Goal: Task Accomplishment & Management: Use online tool/utility

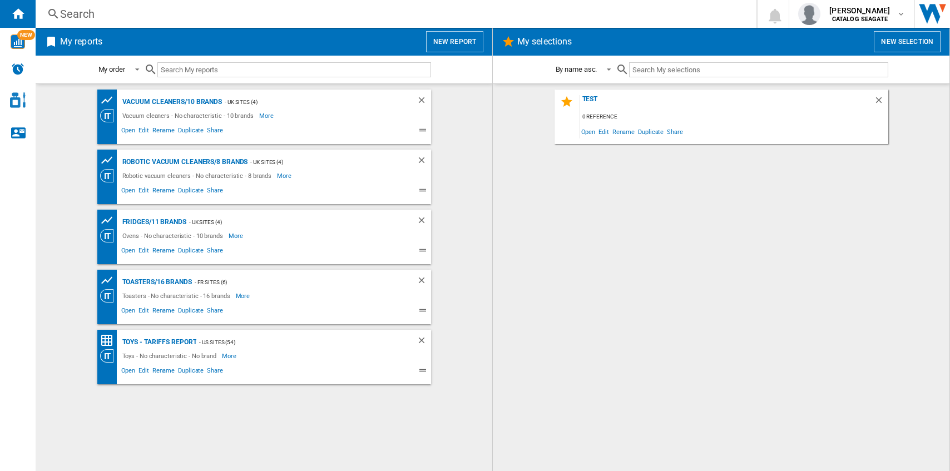
click at [461, 53] on div "My reports New report" at bounding box center [264, 42] width 457 height 28
click at [459, 39] on button "New report" at bounding box center [454, 41] width 57 height 21
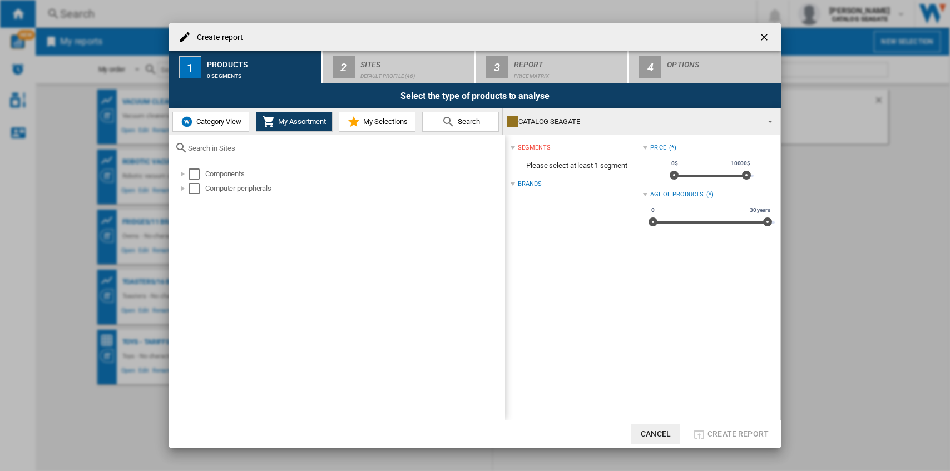
click at [192, 127] on img at bounding box center [186, 121] width 13 height 13
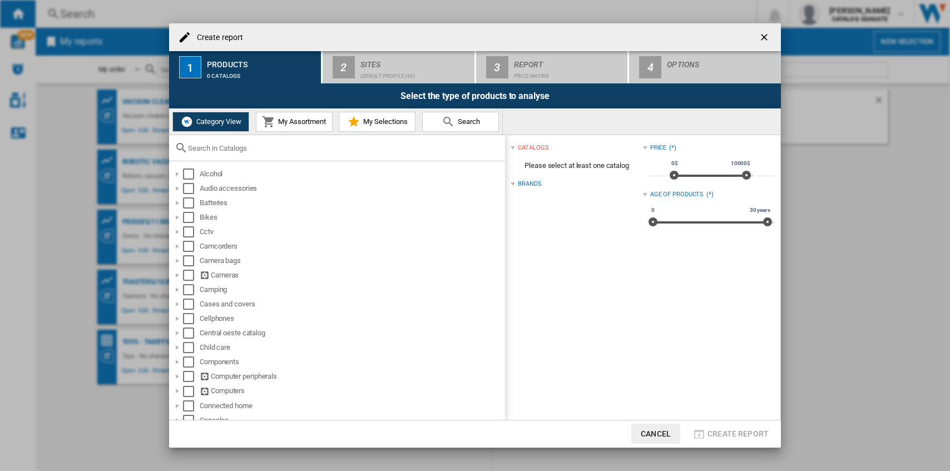
click at [207, 156] on div at bounding box center [337, 148] width 336 height 26
click at [209, 150] on input "text" at bounding box center [343, 148] width 311 height 8
click at [399, 288] on div "Camping" at bounding box center [352, 289] width 304 height 11
click at [186, 274] on div "Select" at bounding box center [188, 275] width 11 height 11
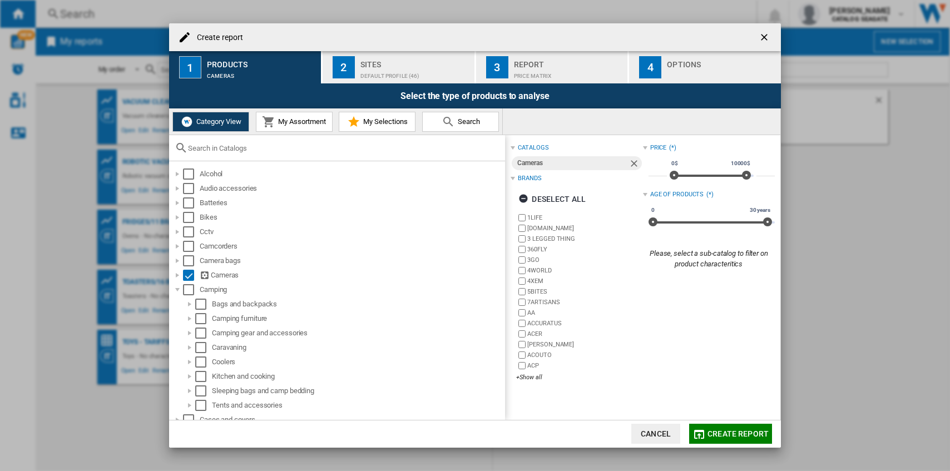
click at [384, 50] on div "Create report" at bounding box center [475, 37] width 612 height 28
click at [385, 60] on div "Sites" at bounding box center [415, 62] width 110 height 12
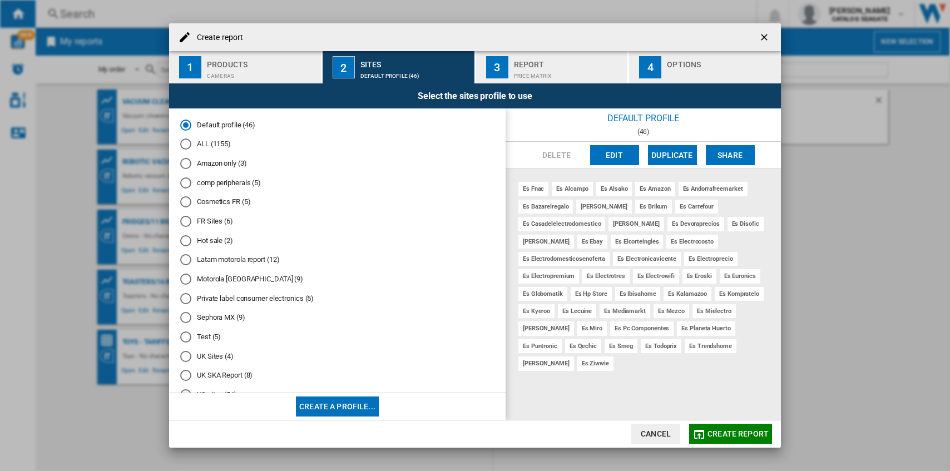
click at [619, 155] on button "Edit" at bounding box center [614, 155] width 49 height 20
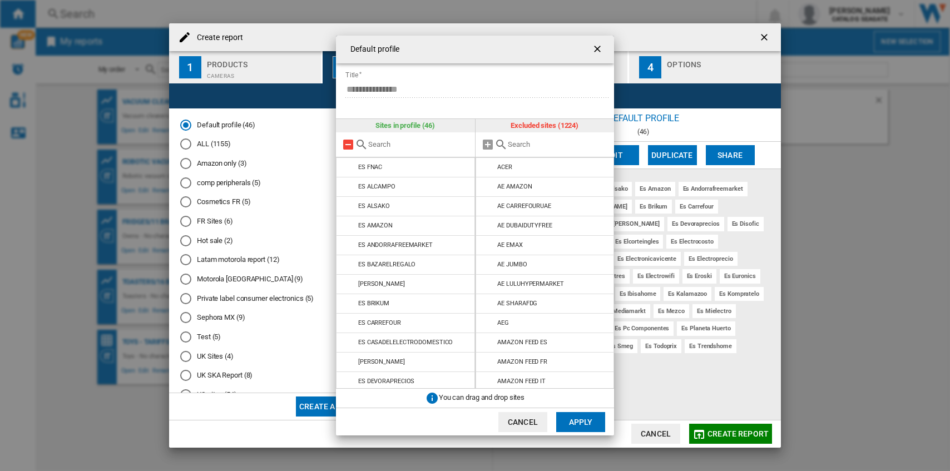
click at [352, 145] on md-icon at bounding box center [348, 144] width 13 height 13
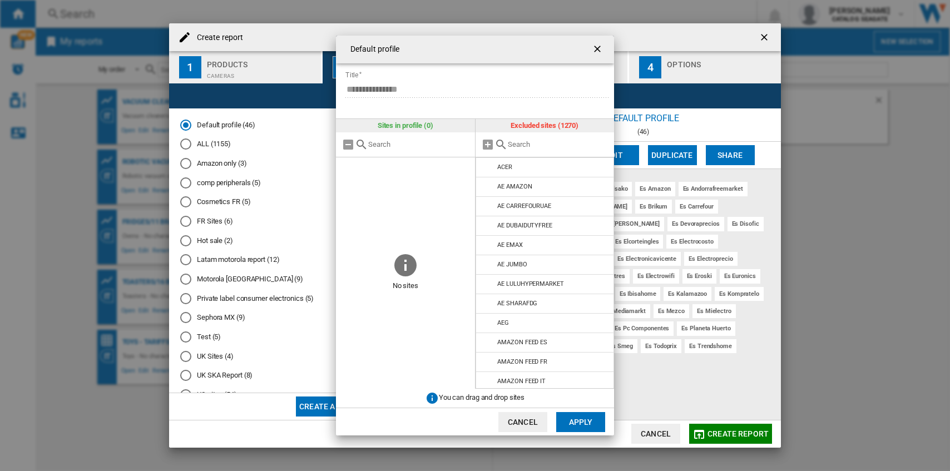
click at [537, 138] on div at bounding box center [545, 144] width 139 height 25
click at [535, 152] on div at bounding box center [545, 144] width 139 height 25
click at [531, 141] on input "text" at bounding box center [558, 144] width 101 height 8
type input "B"
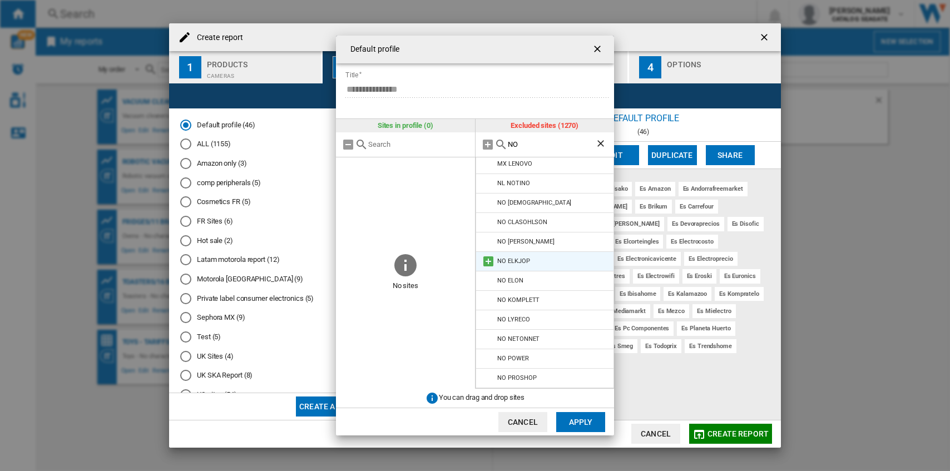
type input "NO"
click at [485, 260] on md-icon at bounding box center [488, 261] width 13 height 13
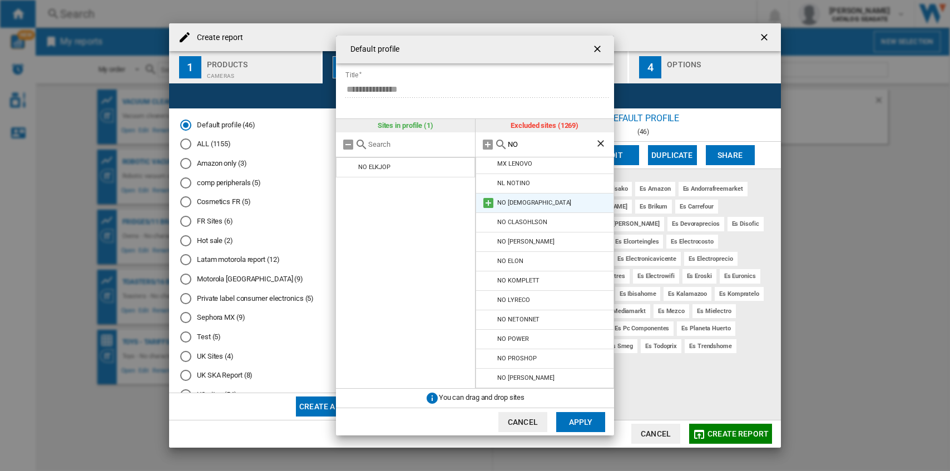
click at [488, 202] on md-icon at bounding box center [488, 202] width 13 height 13
click at [491, 200] on md-icon at bounding box center [488, 202] width 13 height 13
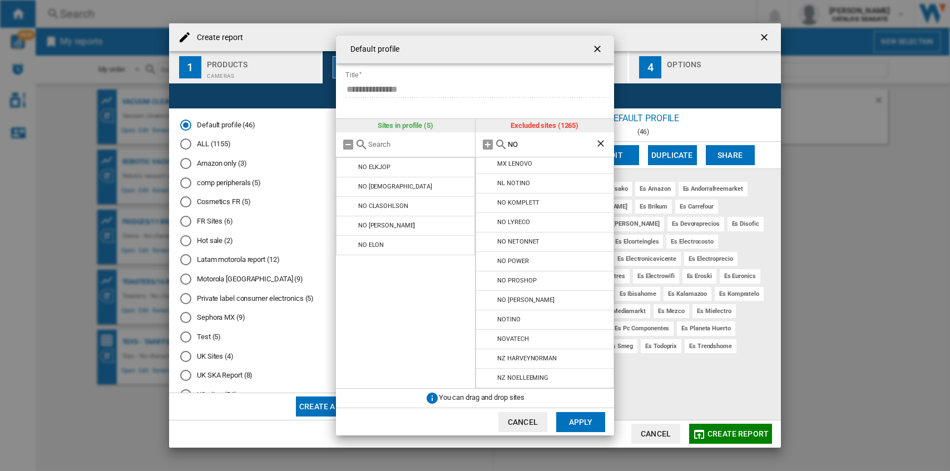
click at [491, 200] on md-icon at bounding box center [488, 202] width 13 height 13
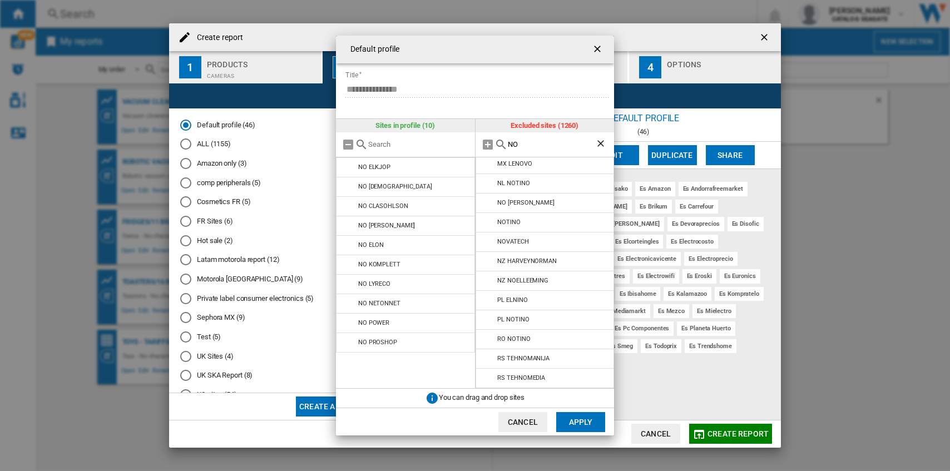
click at [491, 200] on md-icon at bounding box center [488, 202] width 13 height 13
click at [586, 421] on button "Apply" at bounding box center [580, 422] width 49 height 20
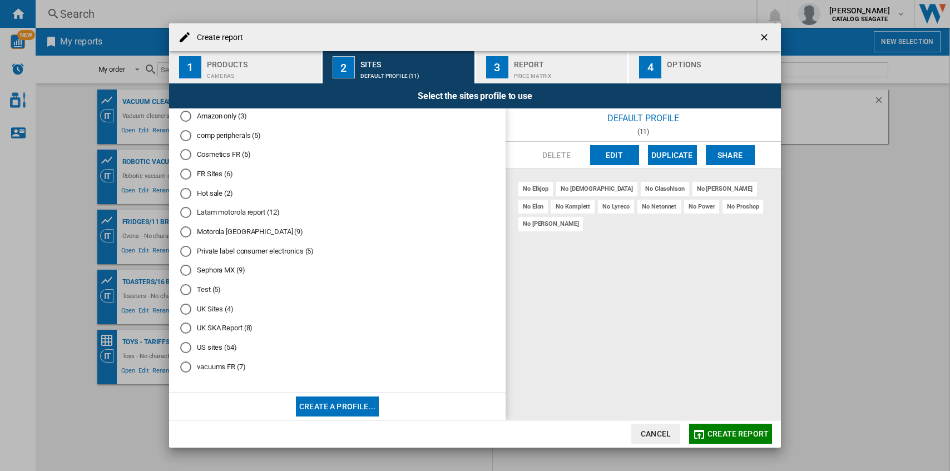
scroll to position [0, 0]
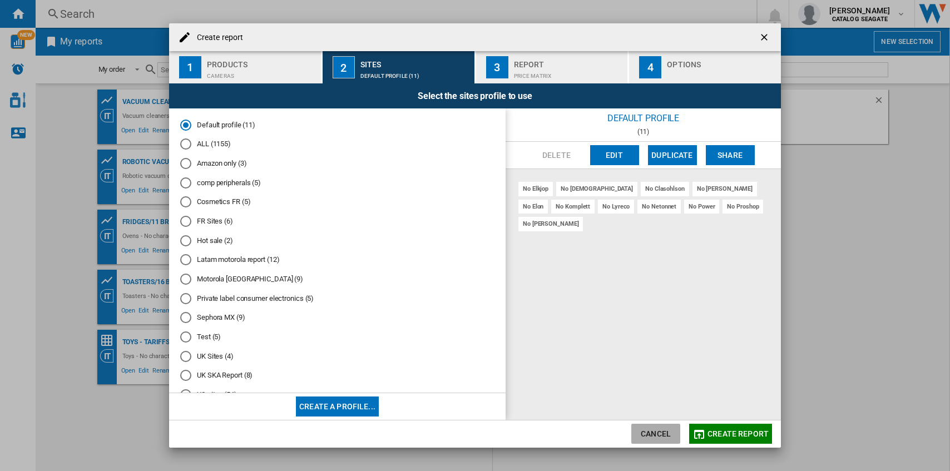
click at [647, 431] on button "Cancel" at bounding box center [655, 434] width 49 height 20
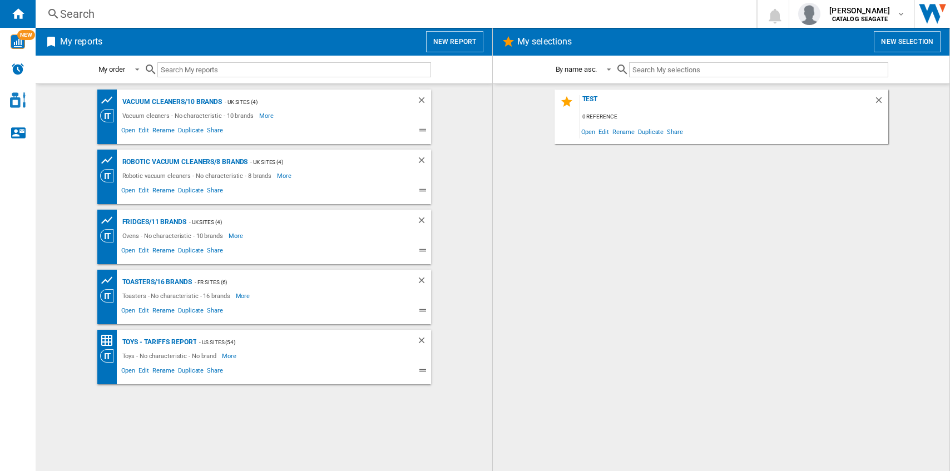
click at [563, 247] on div "TEst 0 reference Open Edit Rename Duplicate Share" at bounding box center [721, 278] width 434 height 376
